Goal: Task Accomplishment & Management: Manage account settings

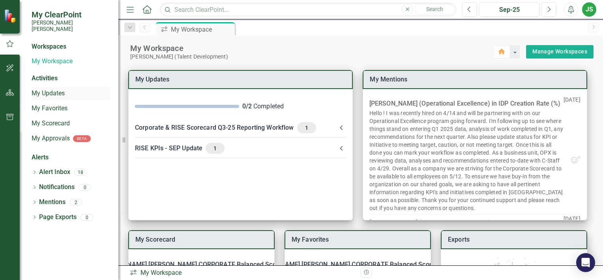
click at [43, 89] on link "My Updates" at bounding box center [71, 93] width 79 height 9
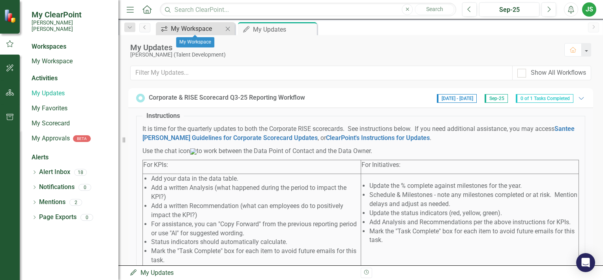
click at [189, 32] on div "My Workspace" at bounding box center [197, 29] width 52 height 10
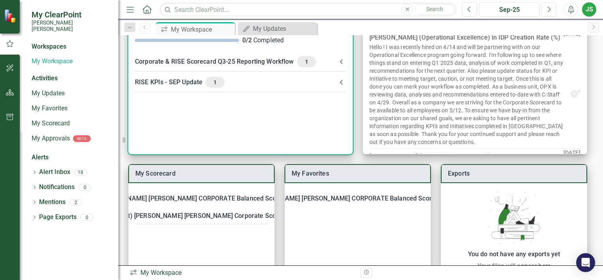
scroll to position [107, 0]
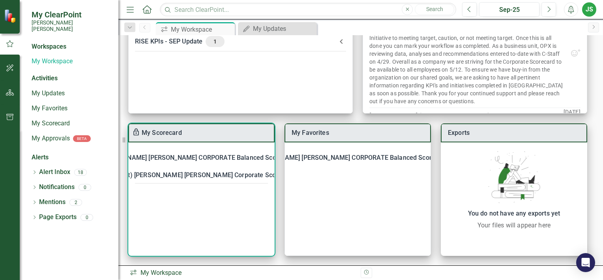
click at [213, 159] on div "[PERSON_NAME] [PERSON_NAME] CORPORATE Balanced Scorecard" at bounding box center [196, 157] width 197 height 11
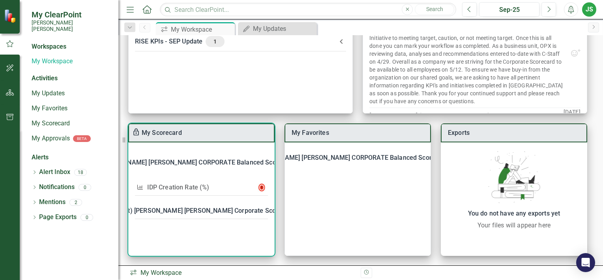
click at [184, 188] on link "IDP Creation Rate (%)" at bounding box center [178, 187] width 62 height 8
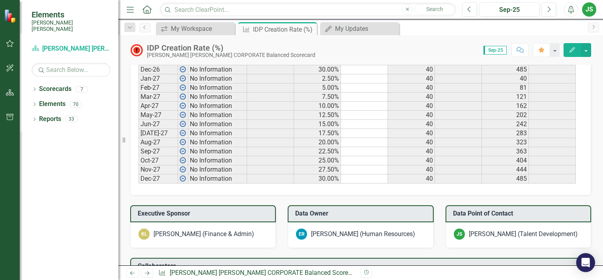
scroll to position [676, 0]
click at [567, 51] on button "Edit" at bounding box center [572, 50] width 17 height 14
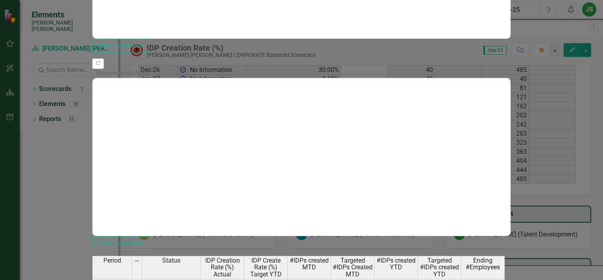
scroll to position [0, 0]
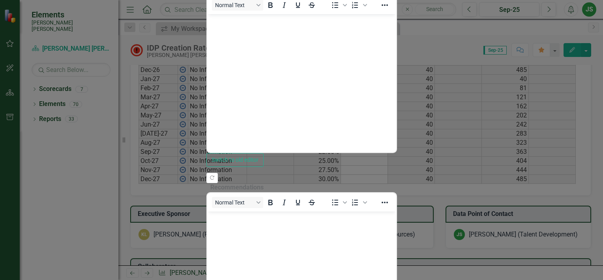
click at [298, 58] on body "Rich Text Area. Press ALT-0 for help." at bounding box center [301, 73] width 189 height 118
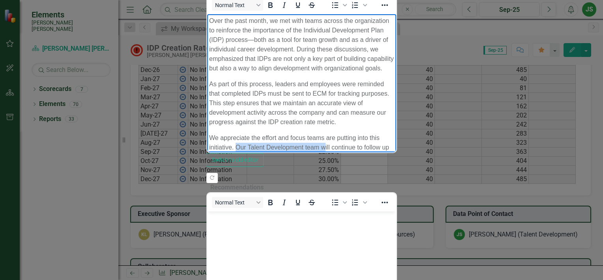
drag, startPoint x: 495, startPoint y: 89, endPoint x: 409, endPoint y: 86, distance: 85.7
click at [394, 133] on p "We appreciate the effort and focus teams are putting into this initiative. Our …" at bounding box center [301, 152] width 185 height 38
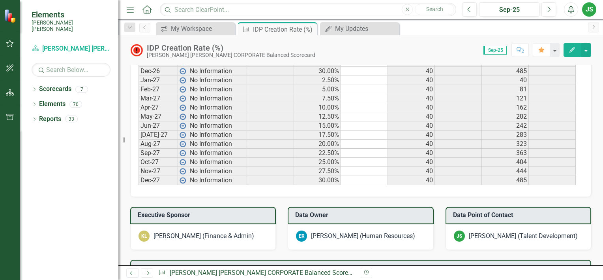
scroll to position [777, 0]
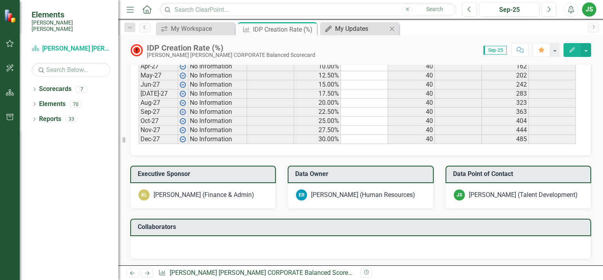
click at [355, 30] on div "My Updates" at bounding box center [361, 29] width 52 height 10
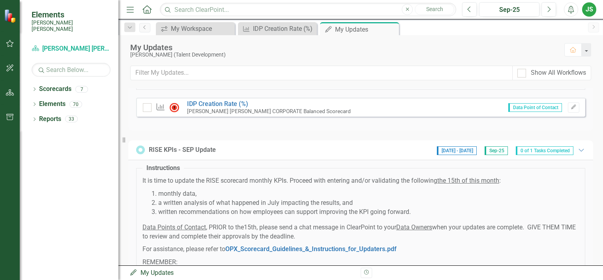
scroll to position [196, 0]
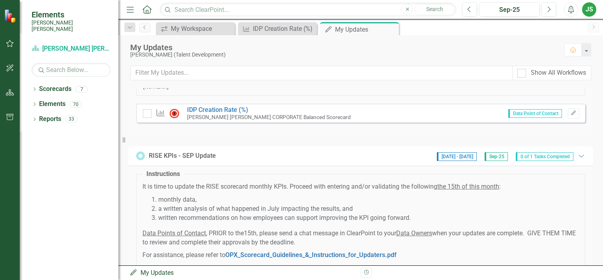
click at [549, 161] on span "0 of 1 Tasks Completed" at bounding box center [545, 156] width 58 height 9
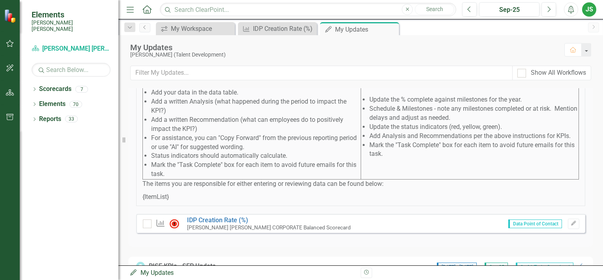
scroll to position [112, 0]
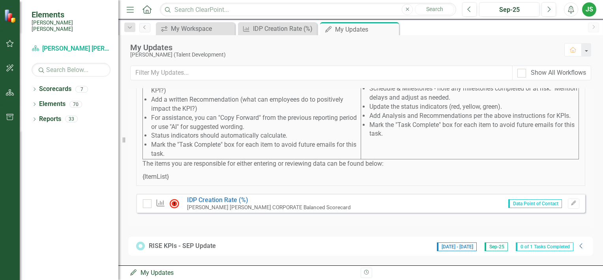
click at [578, 248] on icon "Collapse" at bounding box center [582, 245] width 8 height 6
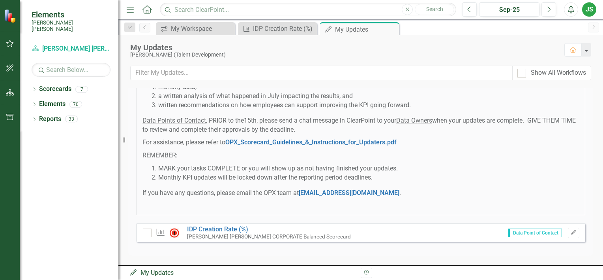
scroll to position [315, 0]
click at [571, 233] on icon "Edit" at bounding box center [574, 232] width 6 height 5
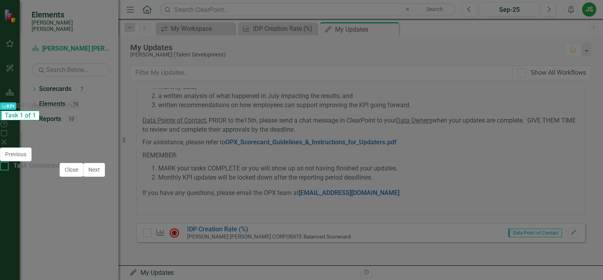
click at [9, 170] on div at bounding box center [4, 165] width 9 height 9
click at [5, 167] on input "Task Completed" at bounding box center [2, 163] width 5 height 5
checkbox input "true"
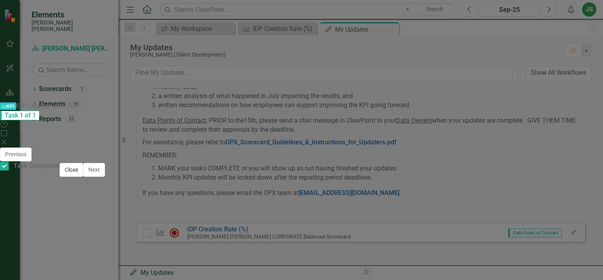
click at [83, 176] on button "Close" at bounding box center [72, 170] width 24 height 14
checkbox input "true"
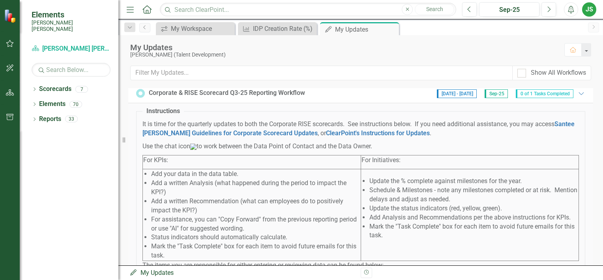
scroll to position [0, 0]
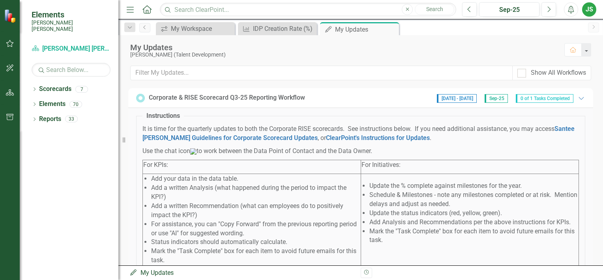
click at [526, 97] on span "0 of 1 Tasks Completed" at bounding box center [545, 98] width 58 height 9
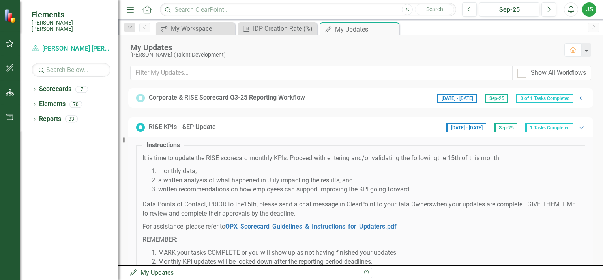
click at [558, 97] on span "0 of 1 Tasks Completed" at bounding box center [545, 98] width 58 height 9
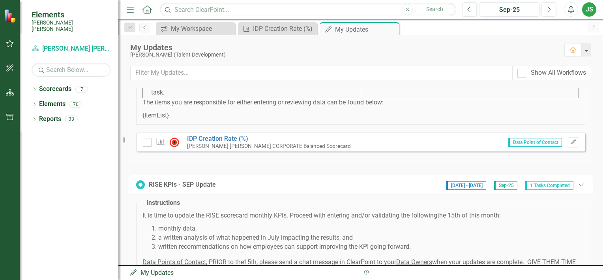
scroll to position [118, 0]
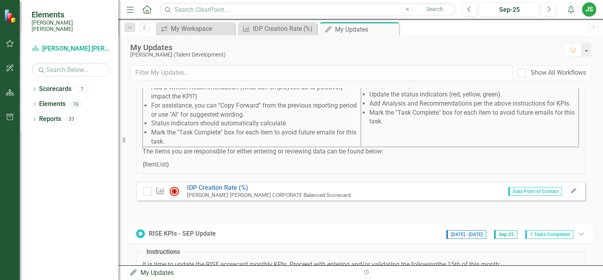
click at [568, 196] on button "Edit" at bounding box center [573, 191] width 11 height 10
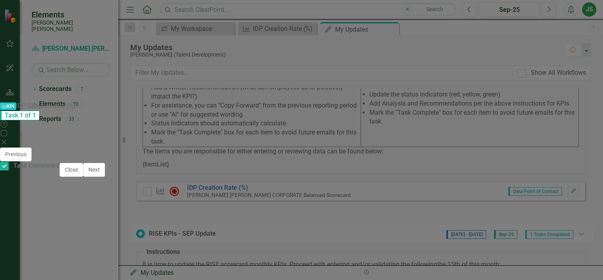
scroll to position [553, 0]
click at [105, 176] on button "Next" at bounding box center [94, 170] width 22 height 14
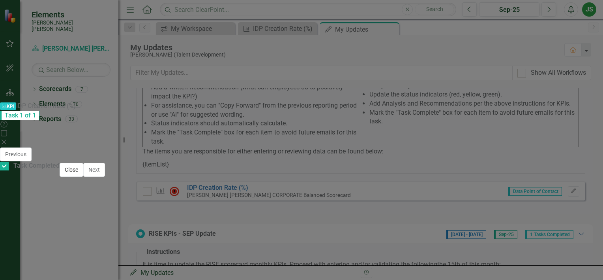
click at [83, 176] on button "Close" at bounding box center [72, 170] width 24 height 14
